Goal: Complete application form

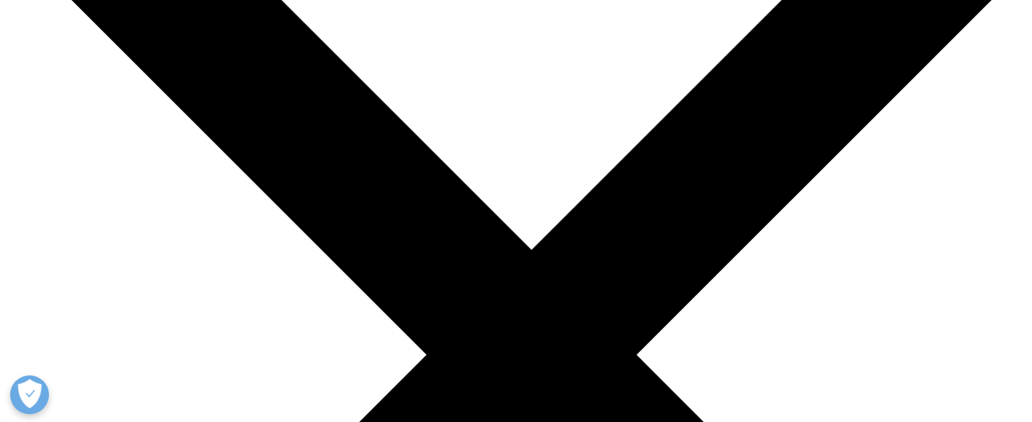
scroll to position [4713, 0]
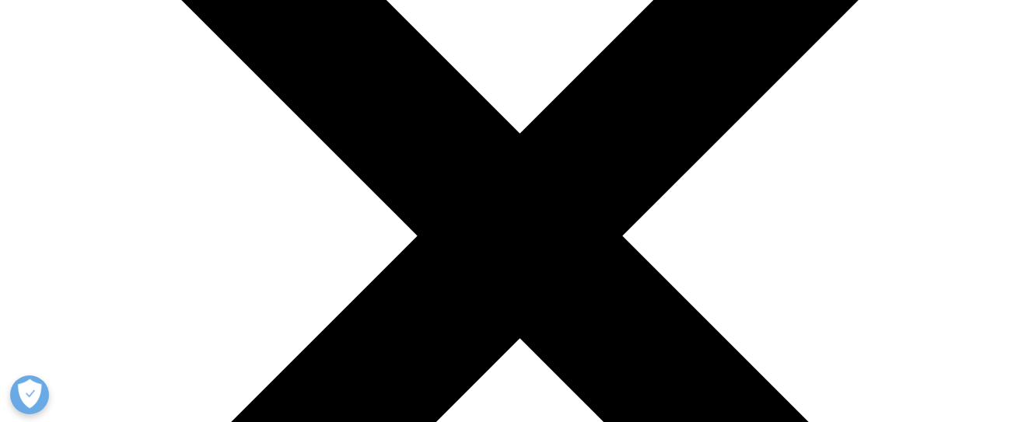
scroll to position [233, 0]
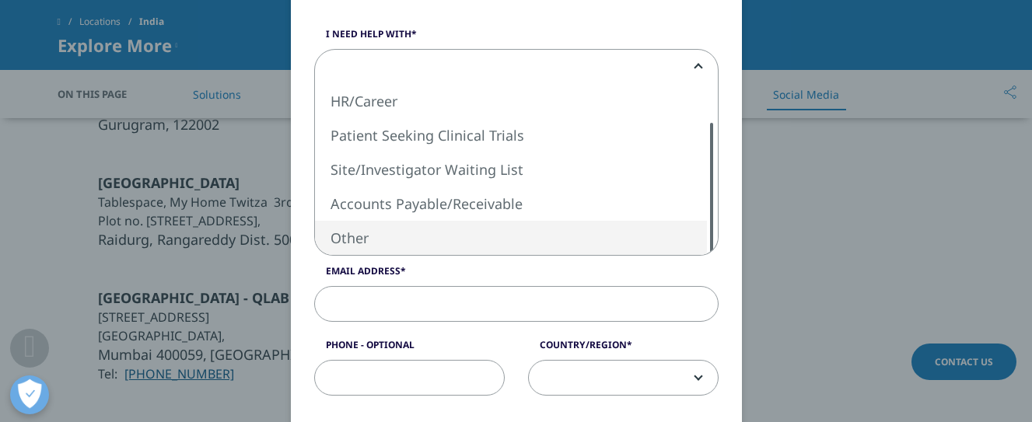
select select "Other"
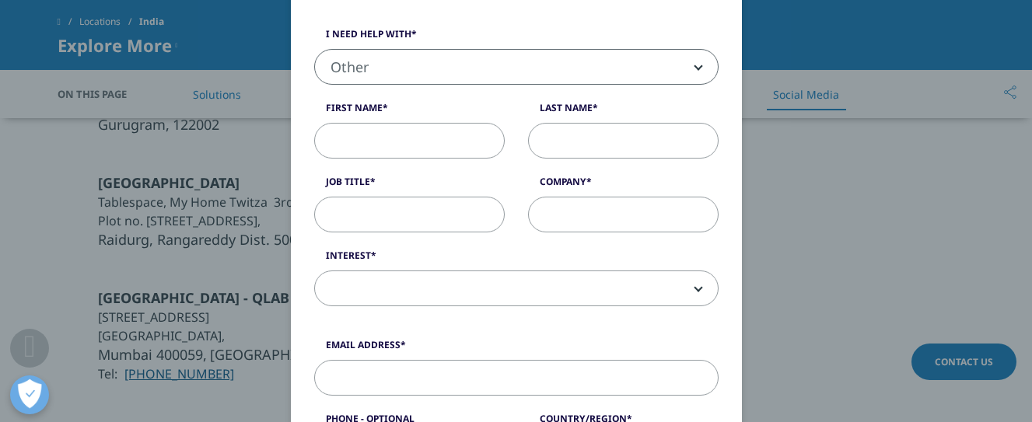
click at [371, 138] on input "First Name" at bounding box center [409, 141] width 191 height 36
type input "[PERSON_NAME]"
type input "Naval"
type input "CheckMinistry"
type input "[EMAIL_ADDRESS][DOMAIN_NAME]"
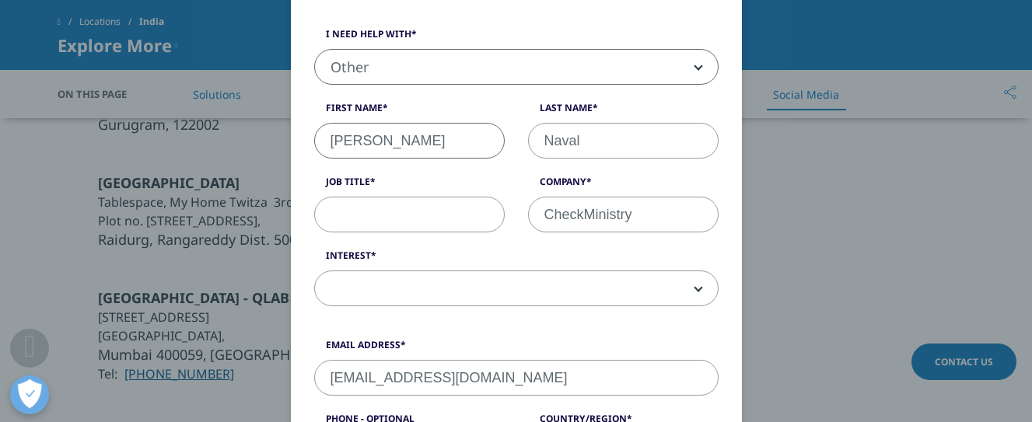
type input "3105538"
select select "[GEOGRAPHIC_DATA]"
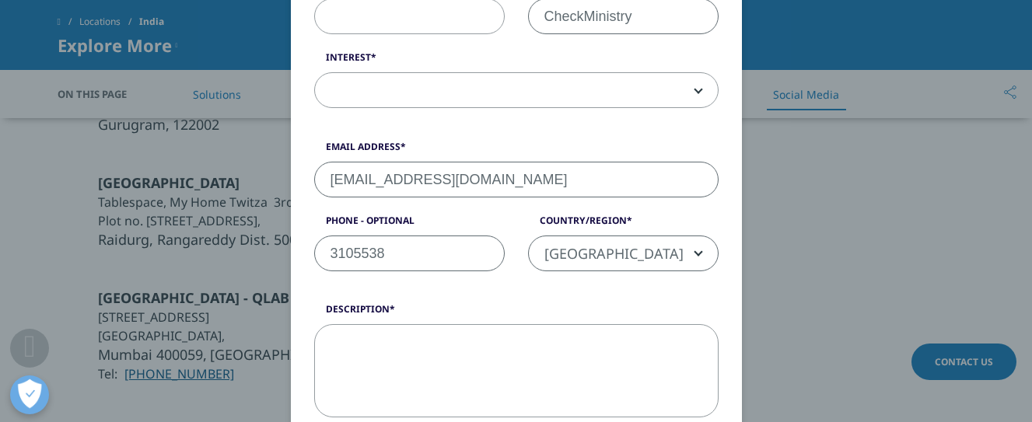
scroll to position [395, 0]
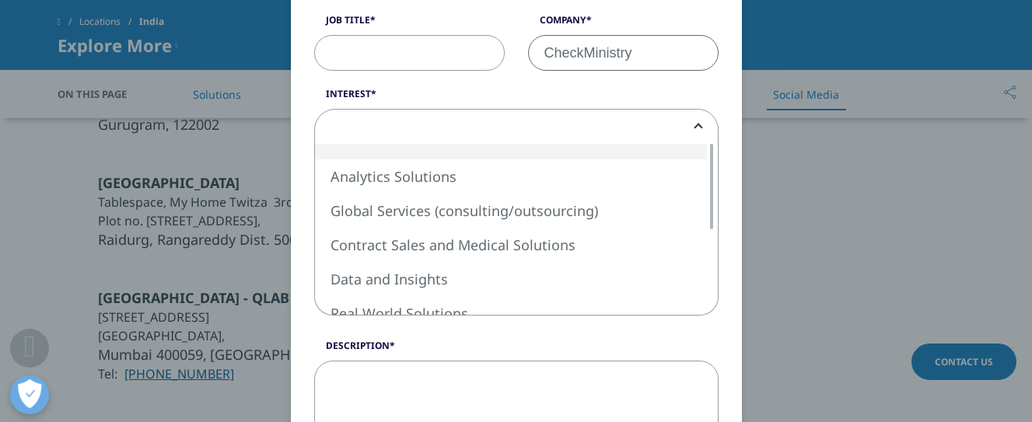
click at [481, 122] on span at bounding box center [516, 128] width 403 height 36
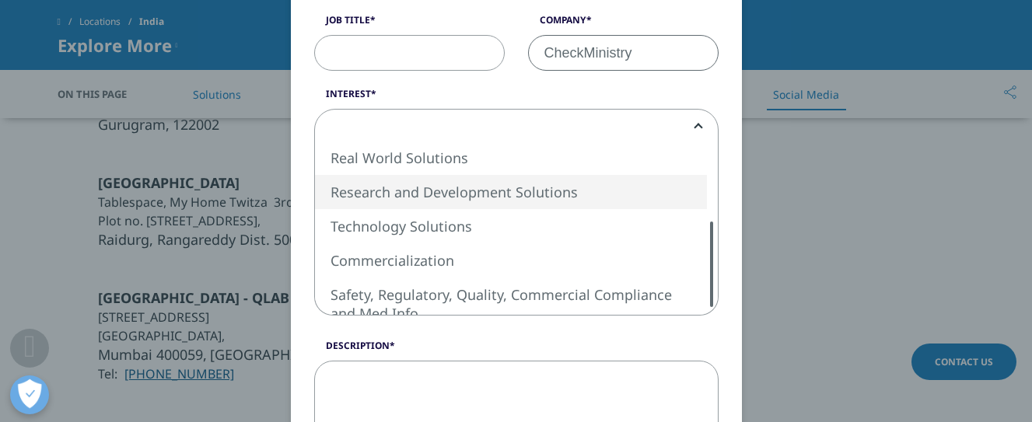
select select "Research and Development Solutions"
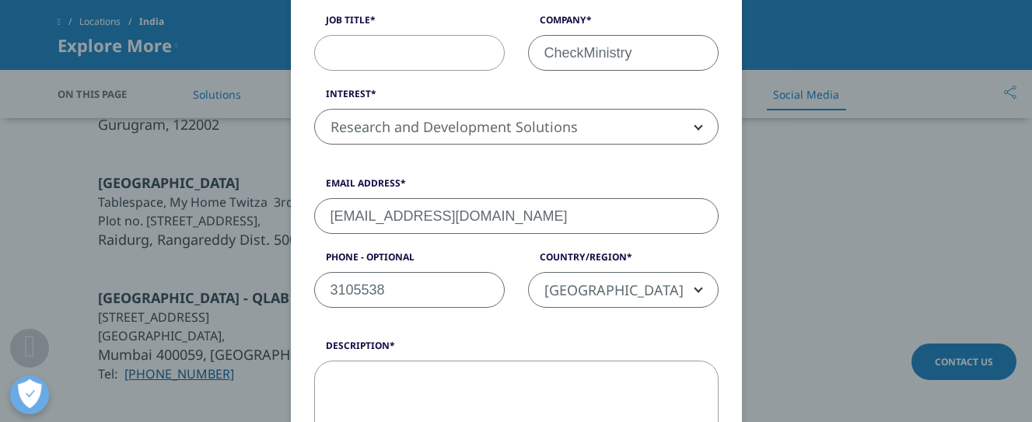
click at [466, 377] on textarea "Description" at bounding box center [516, 407] width 404 height 93
click at [418, 390] on textarea "Description" at bounding box center [516, 407] width 404 height 93
paste textarea "Ref: CM/370675/1 To Whom It May Concern, We are background screening a former e…"
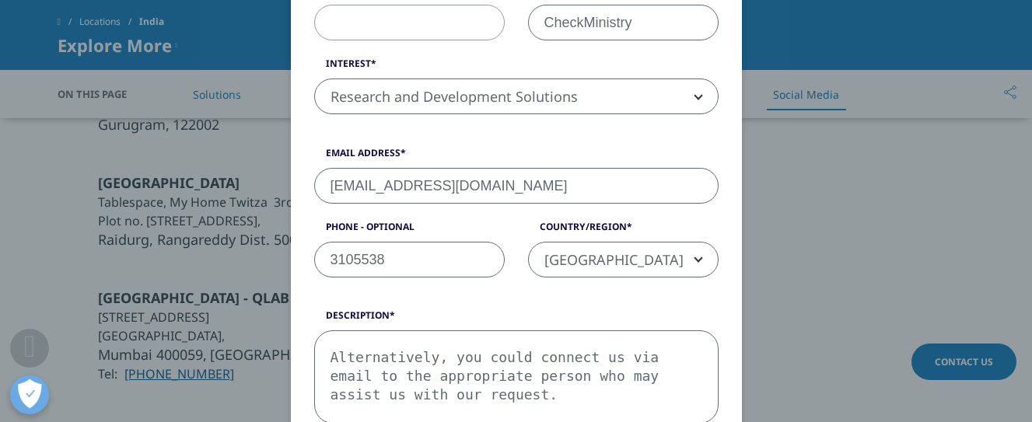
type textarea "Ref: CM/370675/1 To Whom It May Concern, We are background screening a former e…"
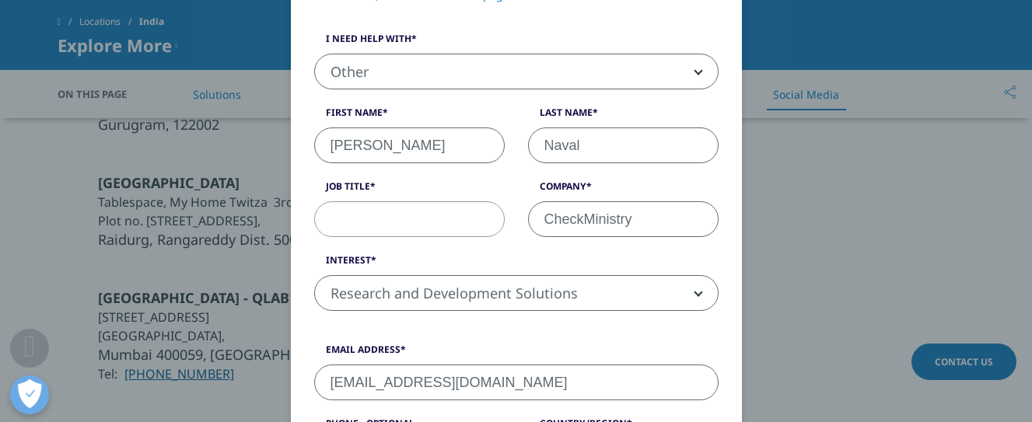
scroll to position [348, 0]
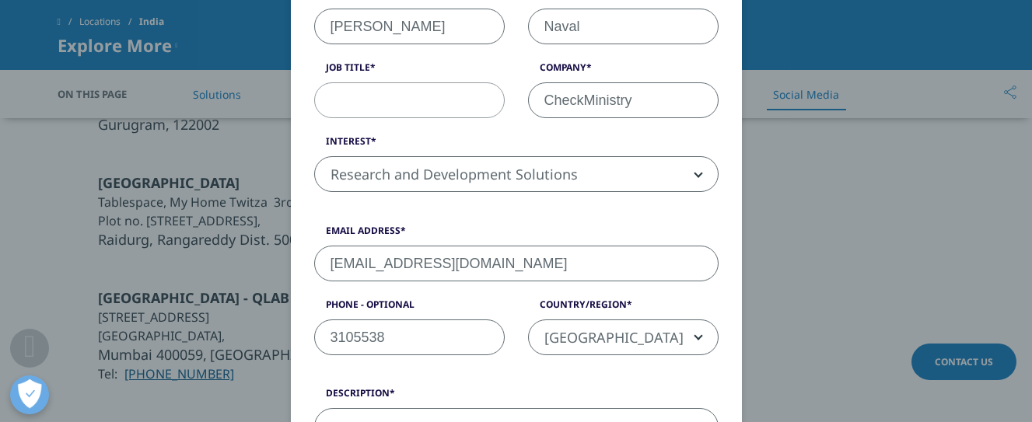
click at [471, 88] on input "Job Title" at bounding box center [409, 100] width 191 height 36
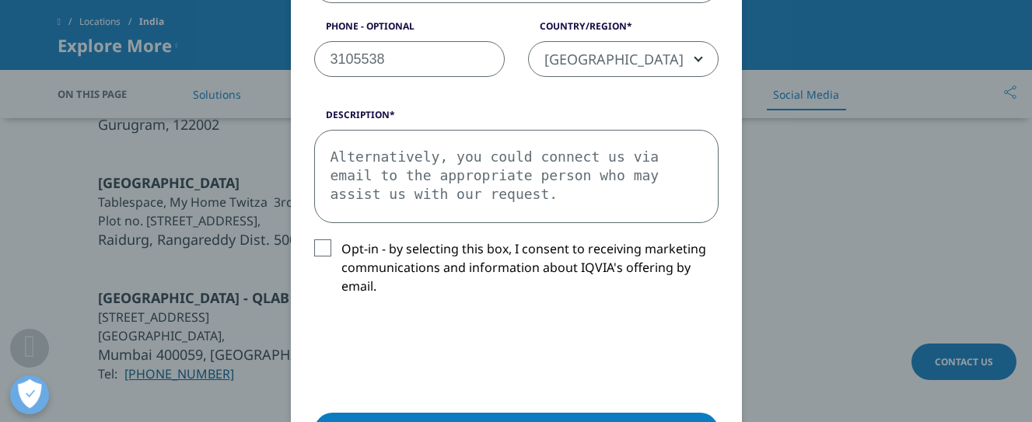
scroll to position [736, 0]
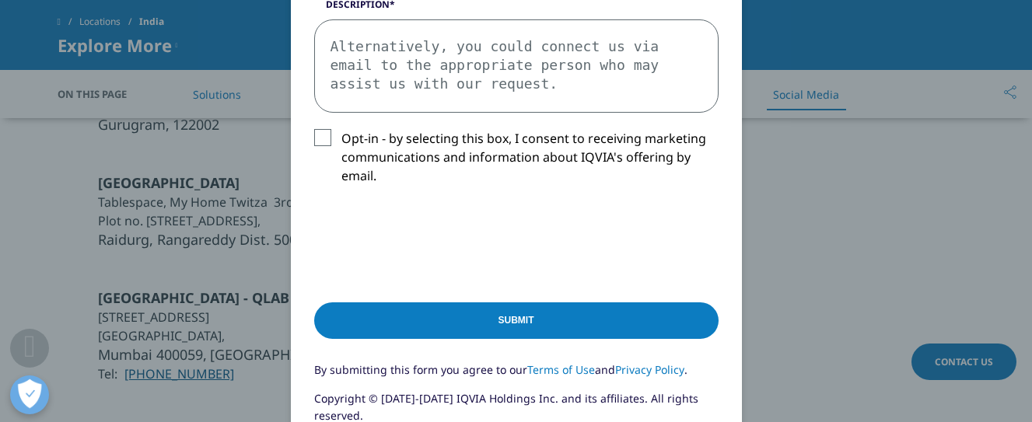
type input "Screening Specialist"
click at [505, 75] on textarea "Ref: CM/370675/1 To Whom It May Concern, We are background screening a former e…" at bounding box center [516, 65] width 404 height 93
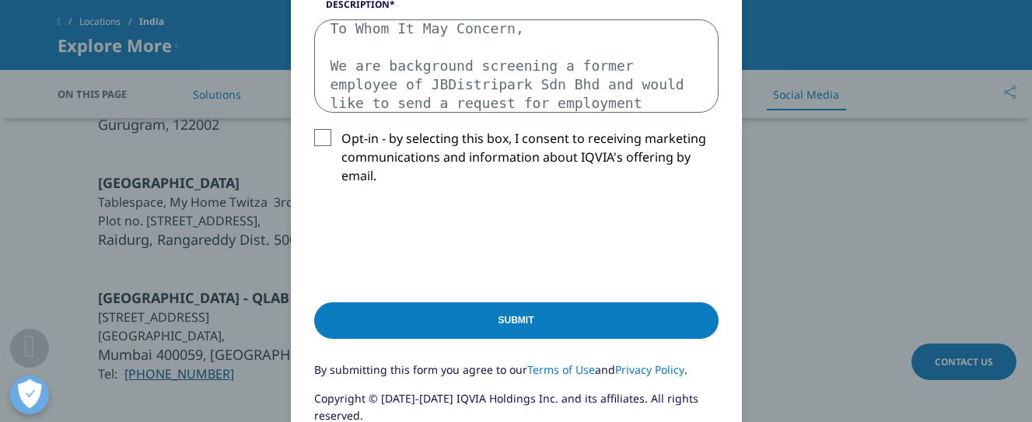
scroll to position [9, 0]
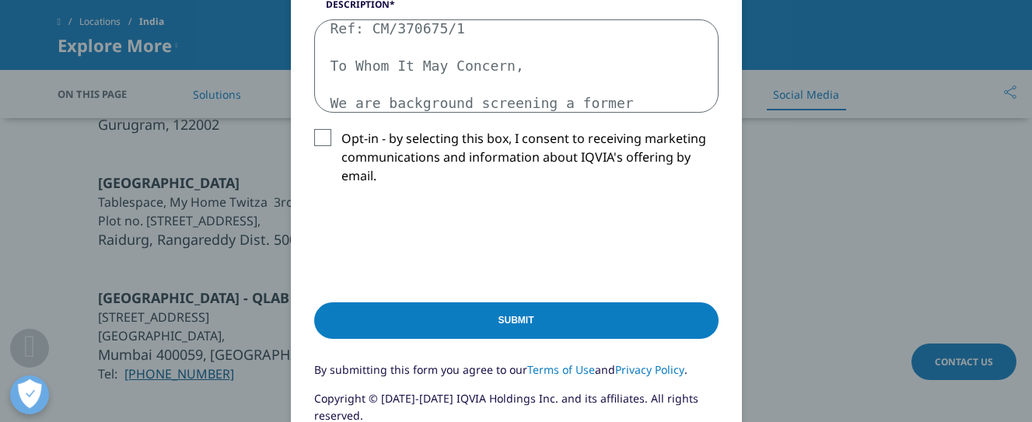
click at [479, 33] on textarea "Ref: CM/370675/1 To Whom It May Concern, We are background screening a former e…" at bounding box center [516, 65] width 404 height 93
paste textarea "65853/2"
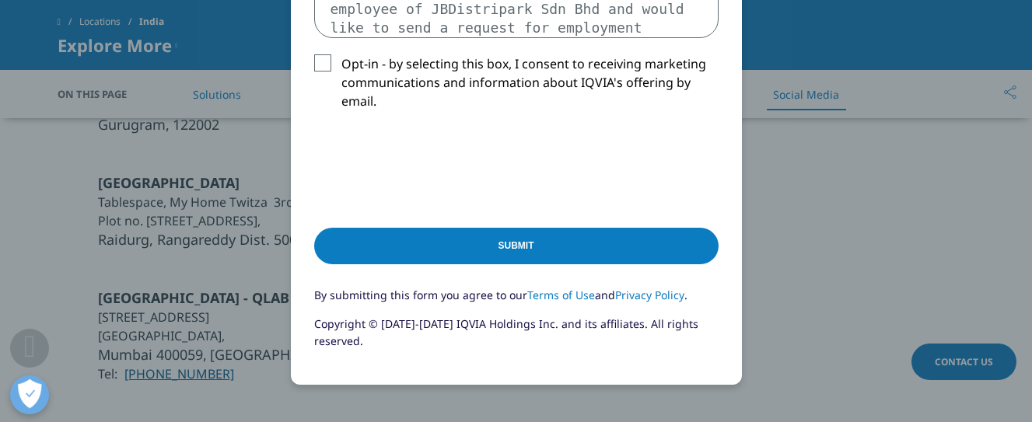
scroll to position [792, 0]
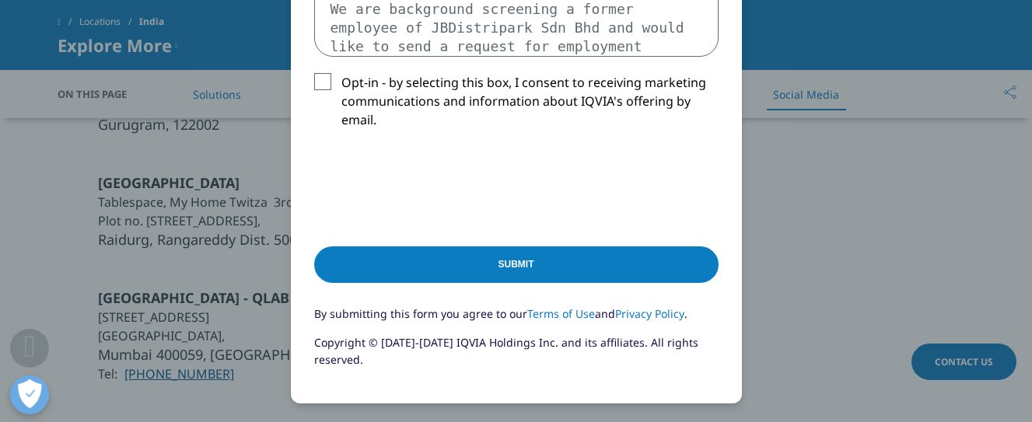
paste textarea "IQVIA"
type textarea "Ref: CM/365853/2 To Whom It May Concern, We are background screening a former e…"
click at [314, 83] on label "Opt-in - by selecting this box, I consent to receiving marketing communications…" at bounding box center [516, 105] width 404 height 65
click at [341, 73] on input "Opt-in - by selecting this box, I consent to receiving marketing communications…" at bounding box center [341, 73] width 0 height 0
click at [320, 79] on label "Opt-in - by selecting this box, I consent to receiving marketing communications…" at bounding box center [516, 105] width 404 height 65
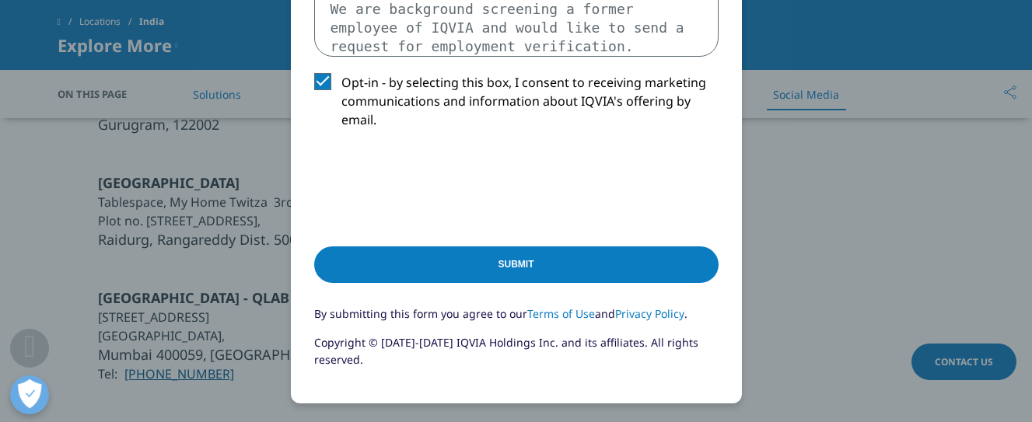
click at [341, 73] on input "Opt-in - by selecting this box, I consent to receiving marketing communications…" at bounding box center [341, 73] width 0 height 0
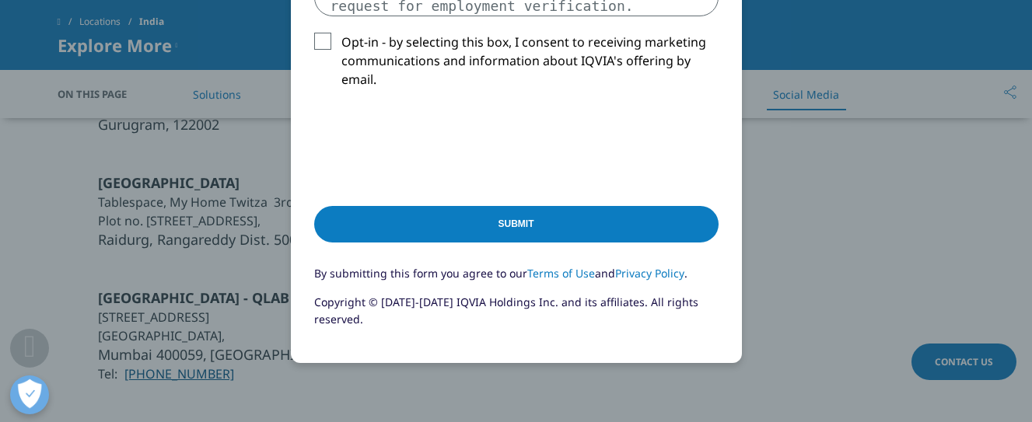
scroll to position [870, 0]
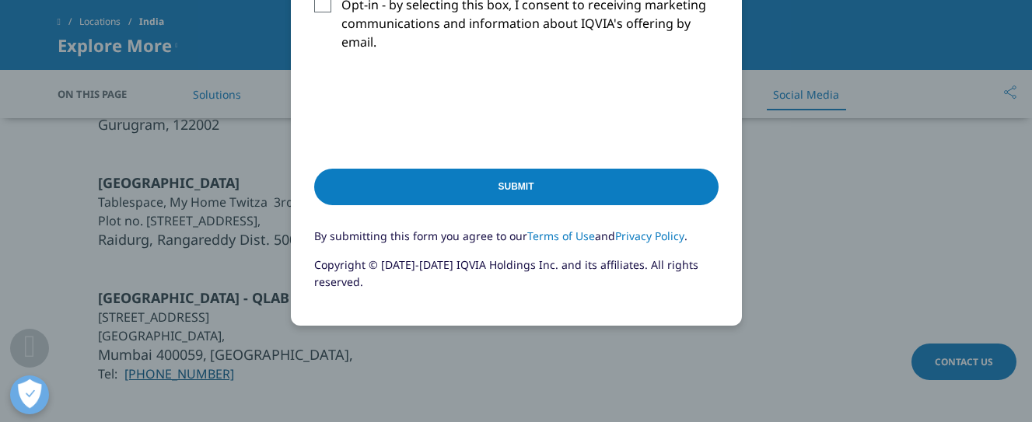
click at [569, 184] on input "Submit" at bounding box center [516, 187] width 404 height 37
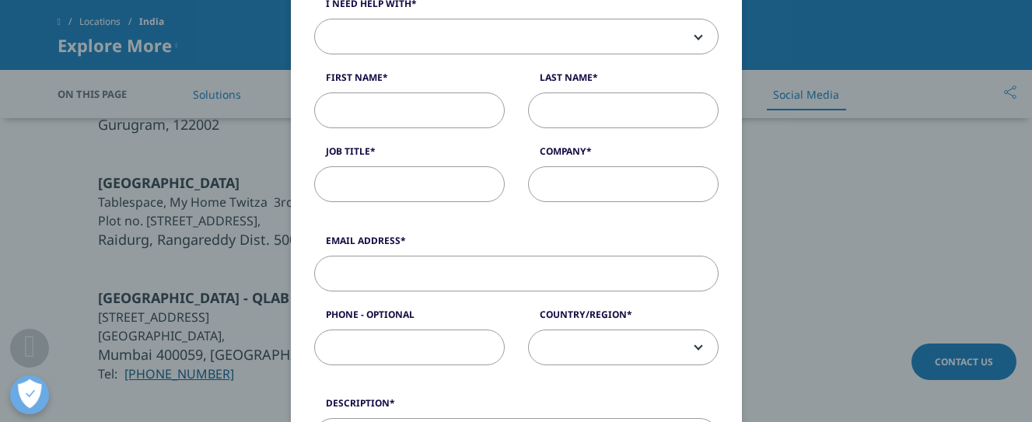
scroll to position [108, 0]
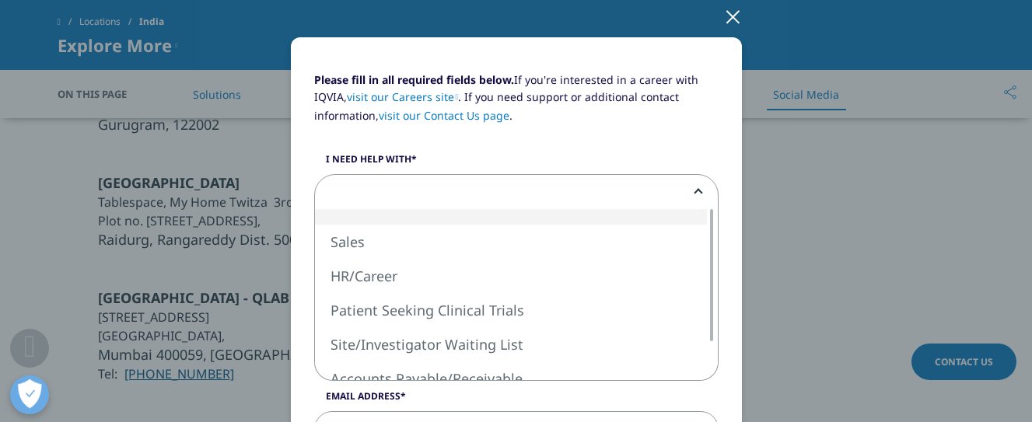
click at [575, 198] on span at bounding box center [516, 193] width 403 height 36
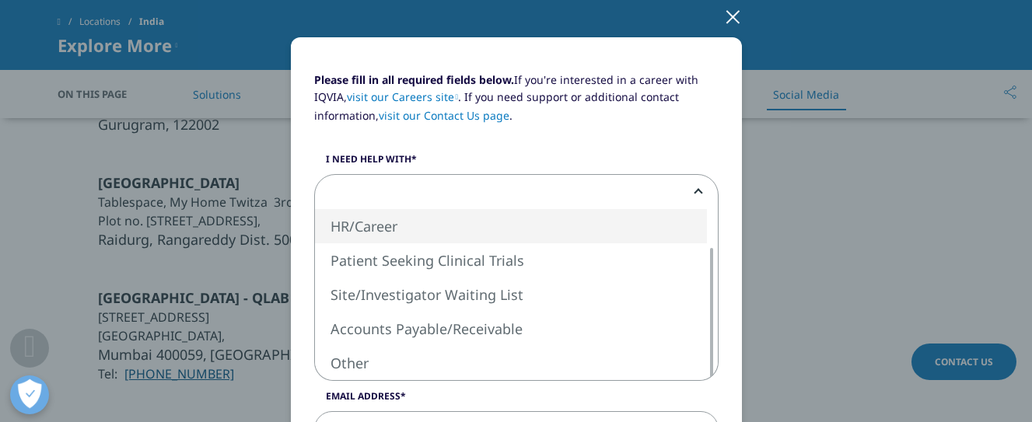
select select "HR Career"
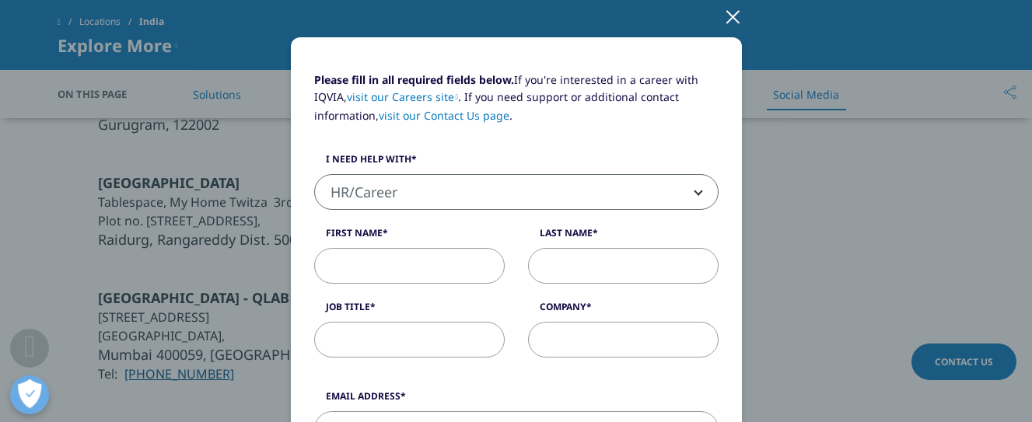
click at [385, 257] on input "First Name" at bounding box center [409, 266] width 191 height 36
type input "[PERSON_NAME]"
type input "Naval"
type input "Screening Specialist"
type input "CheckMinistry"
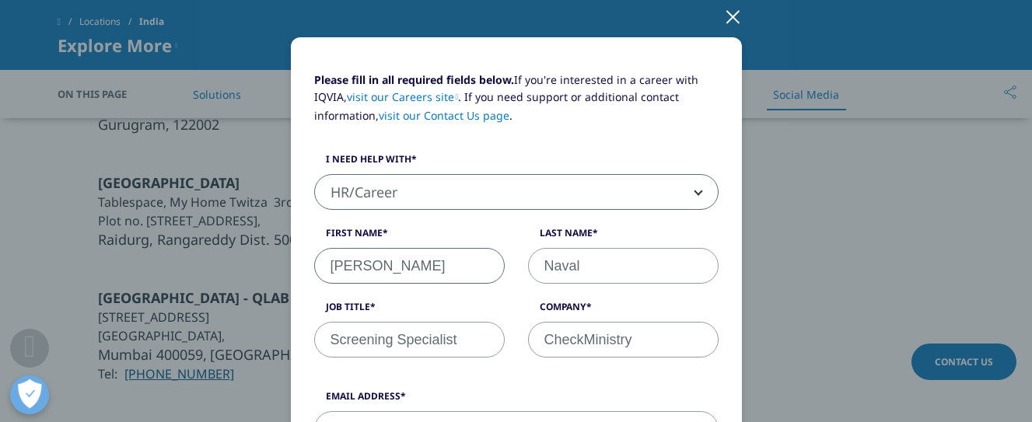
type input "[EMAIL_ADDRESS][DOMAIN_NAME]"
type input "3105538"
select select "[GEOGRAPHIC_DATA]"
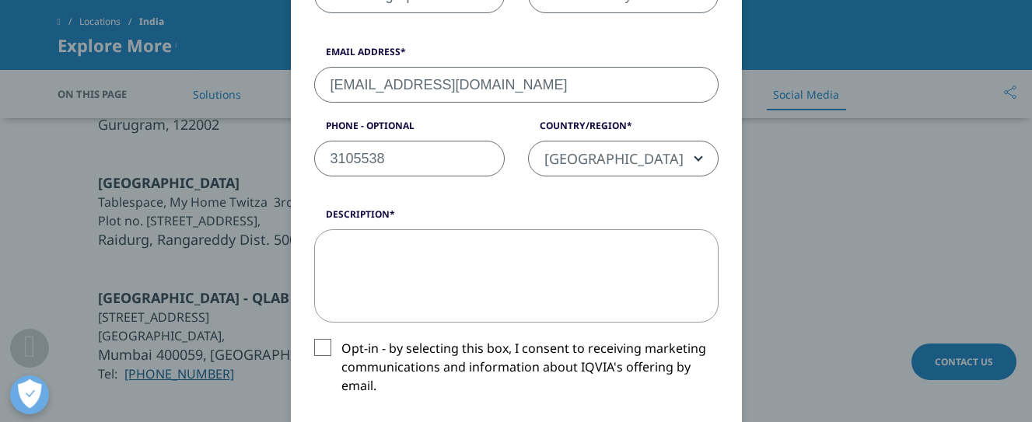
scroll to position [477, 0]
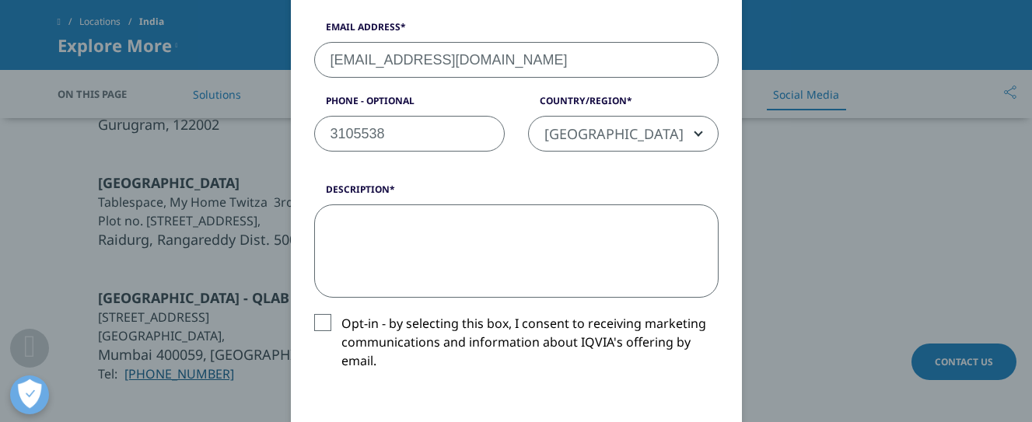
click at [548, 234] on textarea "Description" at bounding box center [516, 251] width 404 height 93
paste textarea "Ref: CM/370675/1 To Whom It May Concern, We are background screening a former e…"
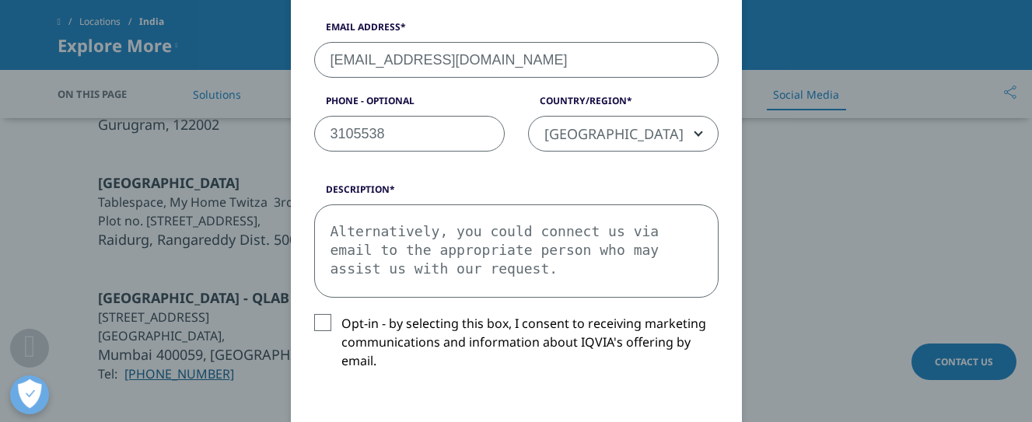
click at [496, 253] on textarea "Ref: CM/370675/1 To Whom It May Concern, We are background screening a former e…" at bounding box center [516, 251] width 404 height 93
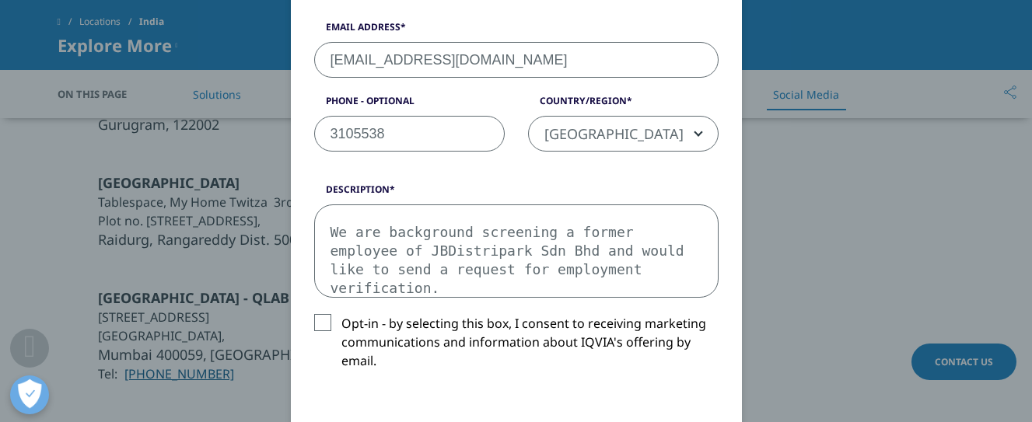
scroll to position [9, 0]
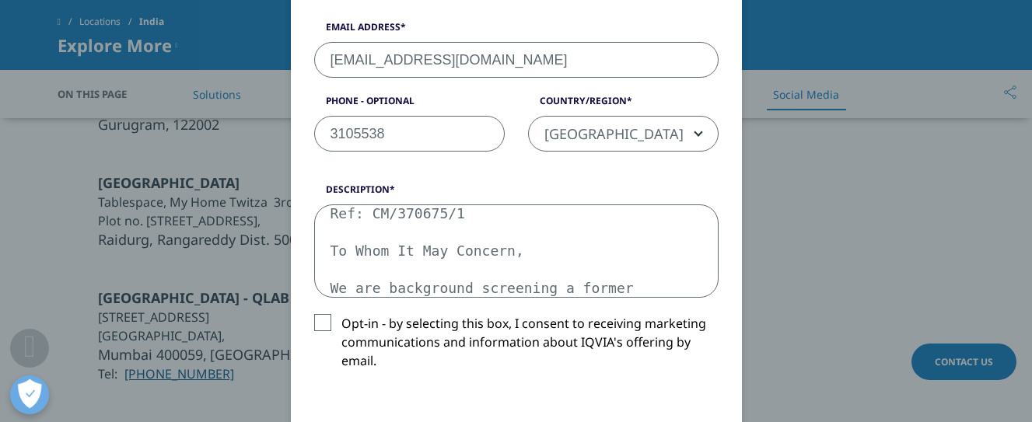
drag, startPoint x: 450, startPoint y: 211, endPoint x: 367, endPoint y: 213, distance: 83.2
click at [367, 213] on textarea "Ref: CM/370675/1 To Whom It May Concern, We are background screening a former e…" at bounding box center [516, 251] width 404 height 93
click at [360, 214] on textarea "Ref: CM/370675/1 To Whom It May Concern, We are background screening a former e…" at bounding box center [516, 251] width 404 height 93
drag, startPoint x: 360, startPoint y: 214, endPoint x: 452, endPoint y: 217, distance: 91.8
click at [452, 217] on textarea "Ref: CM/370675/1 To Whom It May Concern, We are background screening a former e…" at bounding box center [516, 251] width 404 height 93
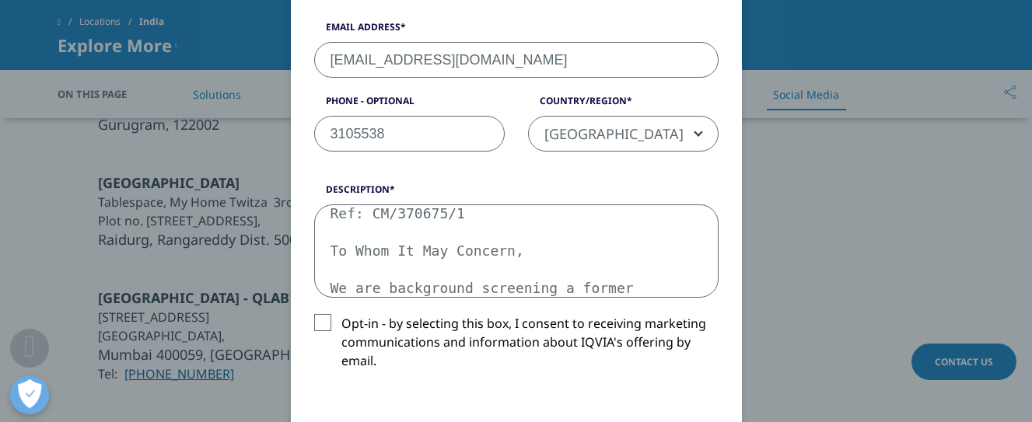
paste textarea "65853/2"
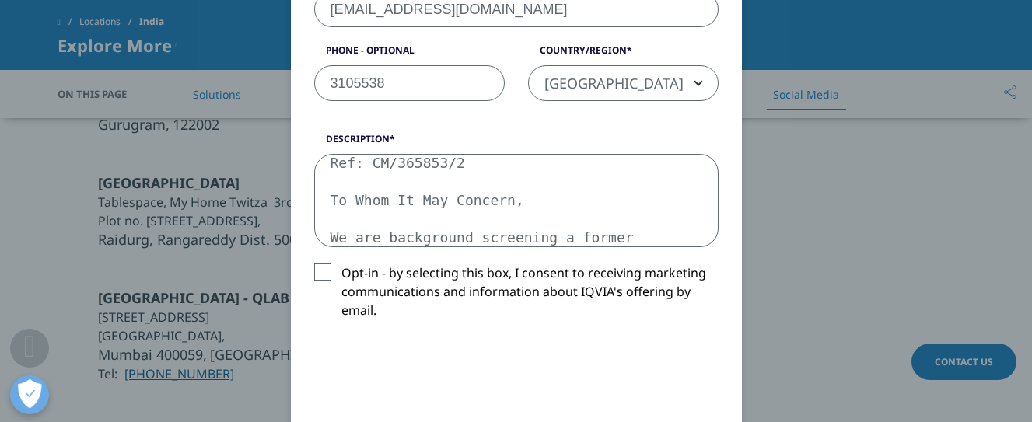
scroll to position [555, 0]
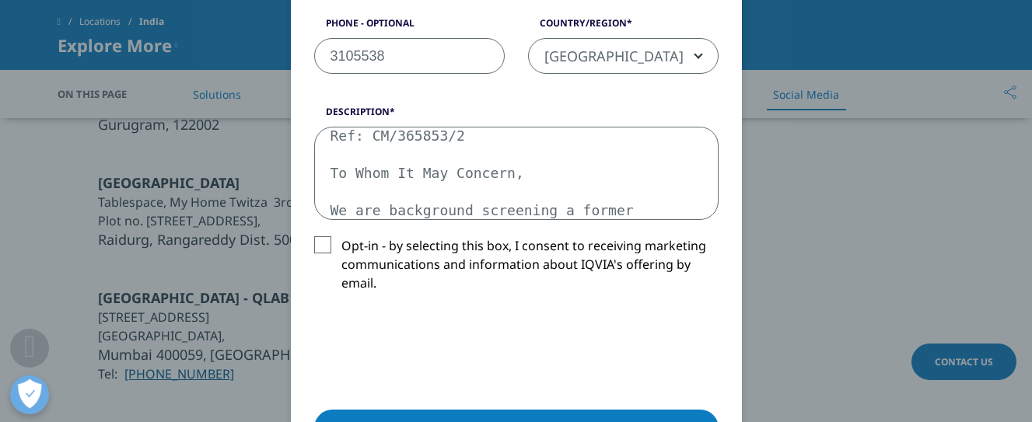
click at [463, 181] on textarea "Ref: CM/365853/2 To Whom It May Concern, We are background screening a former e…" at bounding box center [516, 173] width 404 height 93
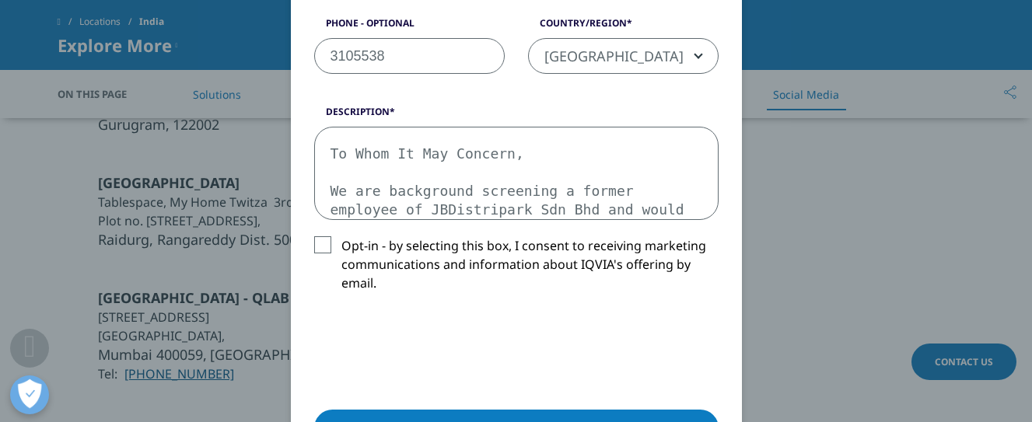
drag, startPoint x: 477, startPoint y: 208, endPoint x: 323, endPoint y: 217, distance: 154.2
click at [323, 218] on textarea "Ref: CM/365853/2 To Whom It May Concern, We are background screening a former e…" at bounding box center [516, 173] width 404 height 93
paste textarea "IQVIA"
type textarea "Ref: CM/365853/2 To Whom It May Concern, We are background screening a former e…"
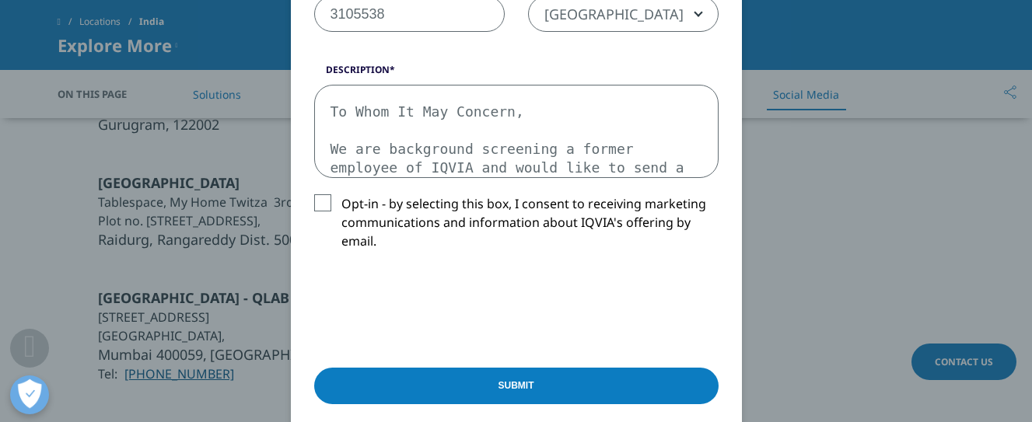
scroll to position [633, 0]
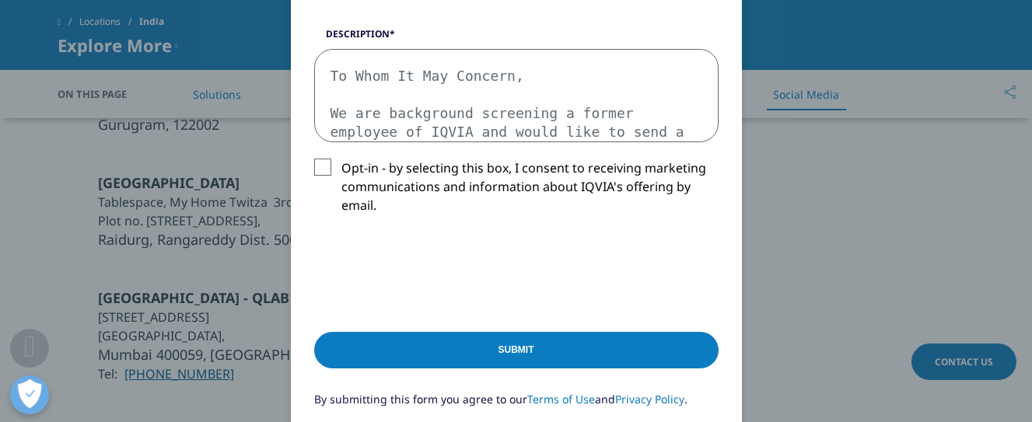
click at [554, 354] on input "Submit" at bounding box center [516, 350] width 404 height 37
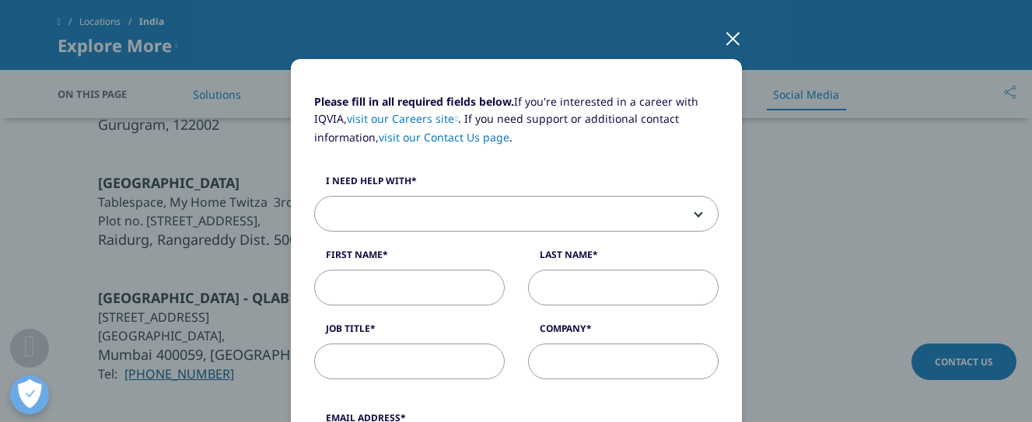
scroll to position [0, 0]
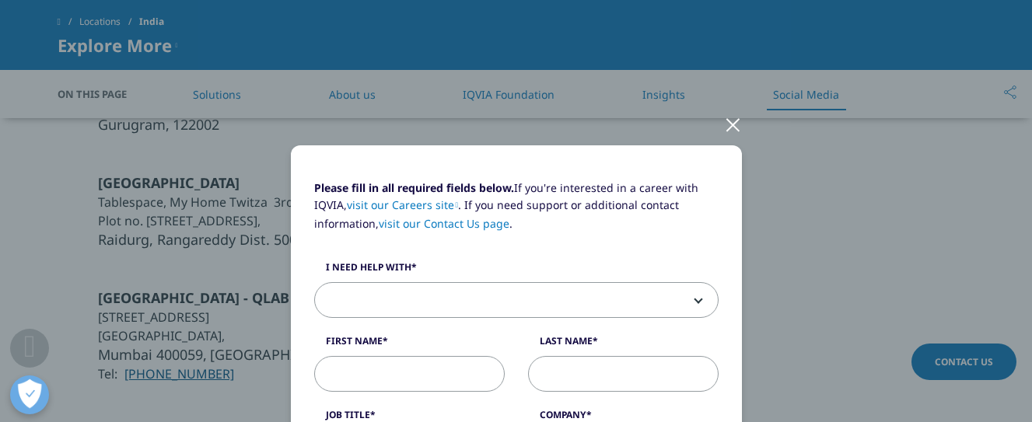
click at [729, 120] on div at bounding box center [733, 124] width 18 height 43
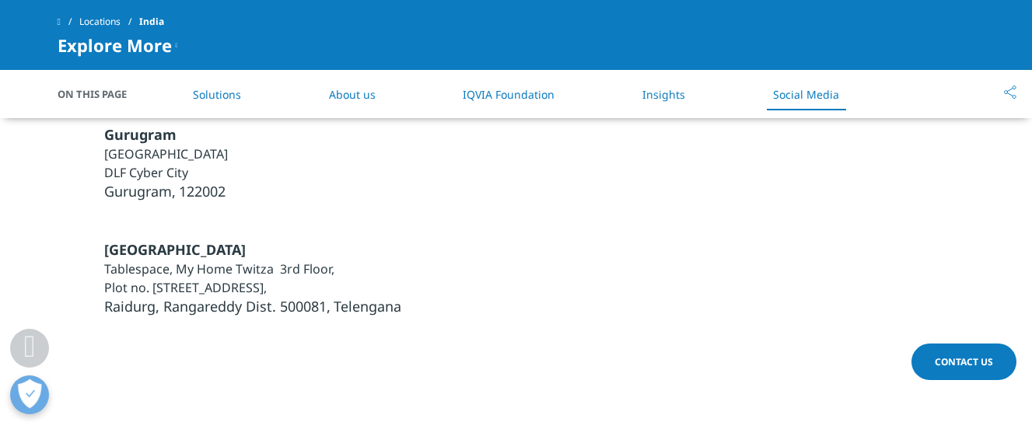
scroll to position [4713, 0]
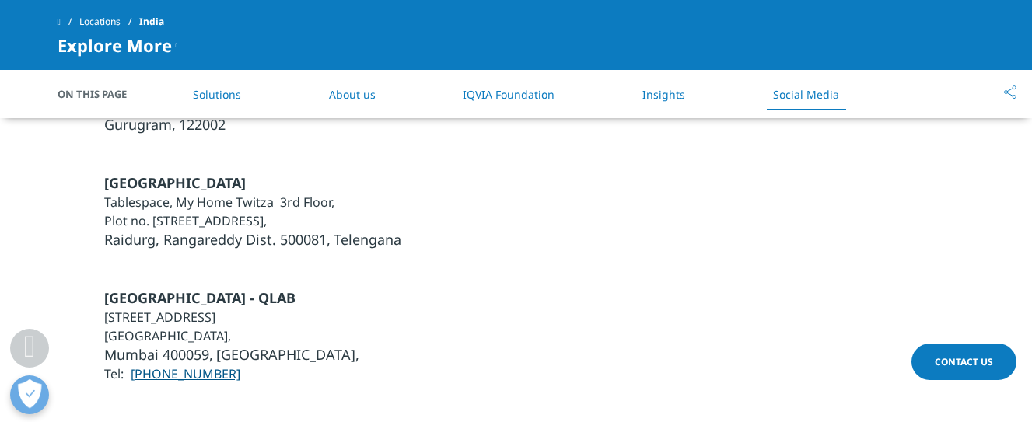
drag, startPoint x: 262, startPoint y: 299, endPoint x: 130, endPoint y: 299, distance: 132.2
click at [130, 365] on li "Tel: [PHONE_NUMBER]" at bounding box center [231, 374] width 255 height 19
copy link "[PHONE_NUMBER]"
click at [470, 250] on div "[GEOGRAPHIC_DATA] - QLAB [STREET_ADDRESS] [GEOGRAPHIC_DATA], [GEOGRAPHIC_DATA],…" at bounding box center [517, 317] width 918 height 134
